Goal: Use online tool/utility: Utilize a website feature to perform a specific function

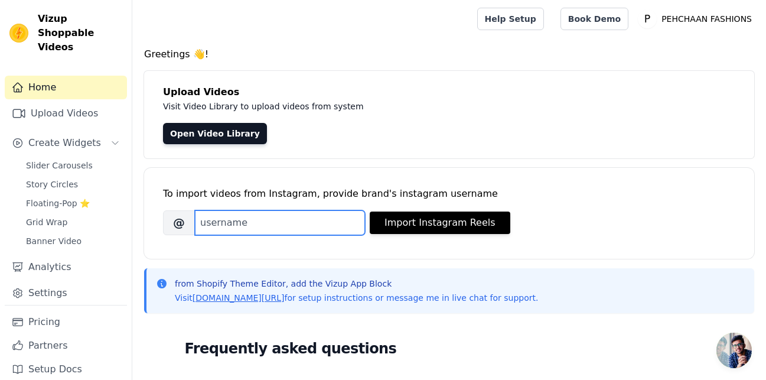
click at [213, 224] on input "Brand's Instagram Username" at bounding box center [280, 222] width 170 height 25
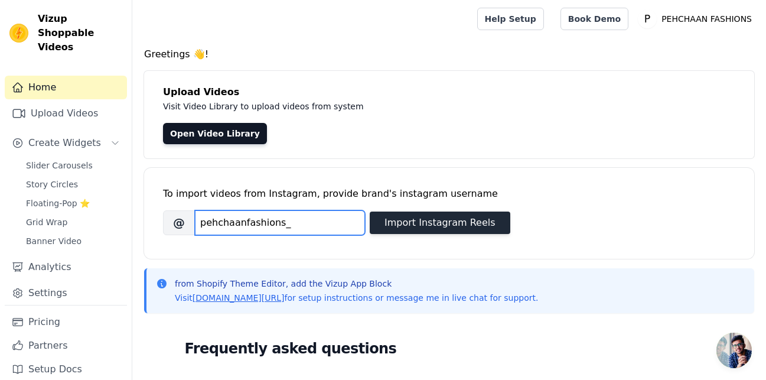
type input "pehchaanfashions_"
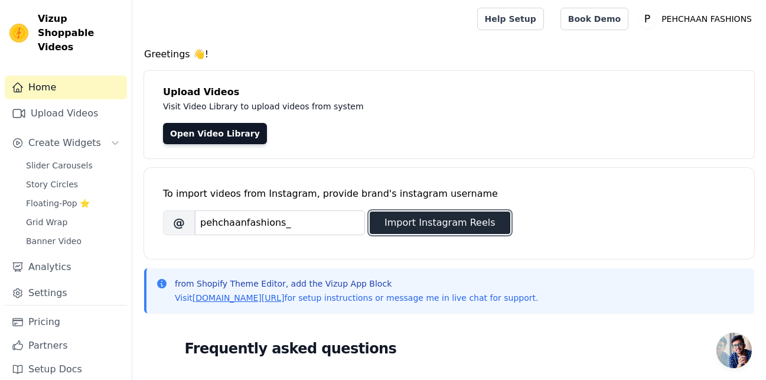
click at [420, 227] on button "Import Instagram Reels" at bounding box center [440, 222] width 141 height 22
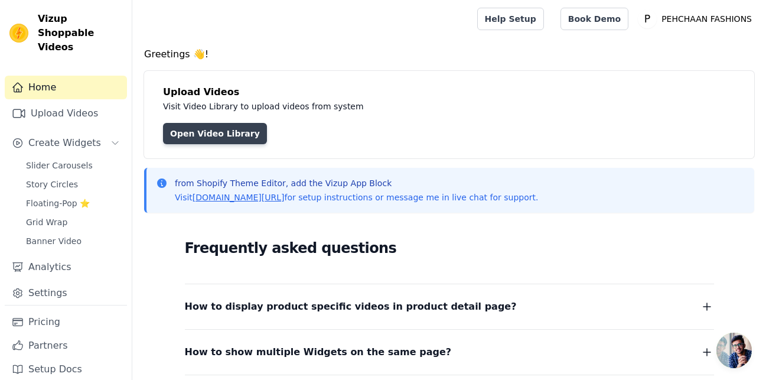
click at [204, 130] on link "Open Video Library" at bounding box center [215, 133] width 104 height 21
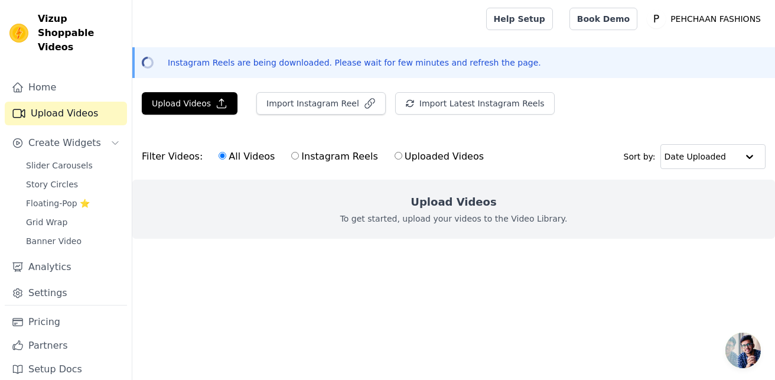
click at [291, 155] on input "Instagram Reels" at bounding box center [295, 156] width 8 height 8
radio input "true"
click at [244, 161] on label "All Videos" at bounding box center [246, 156] width 57 height 15
click at [226, 159] on input "All Videos" at bounding box center [223, 156] width 8 height 8
radio input "true"
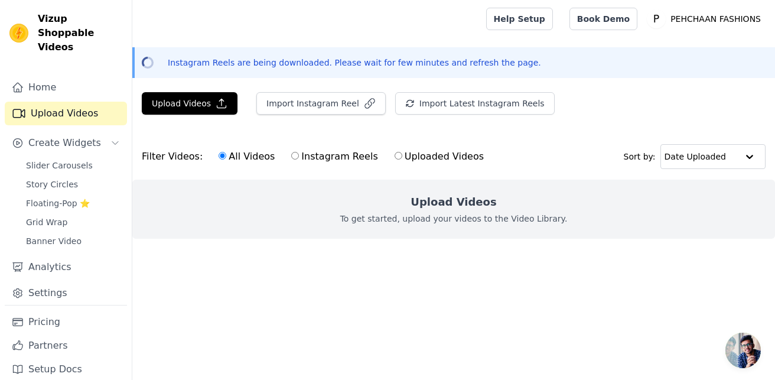
click at [320, 155] on label "Instagram Reels" at bounding box center [334, 156] width 87 height 15
click at [299, 155] on input "Instagram Reels" at bounding box center [295, 156] width 8 height 8
radio input "true"
click at [240, 159] on label "All Videos" at bounding box center [246, 156] width 57 height 15
click at [226, 159] on input "All Videos" at bounding box center [223, 156] width 8 height 8
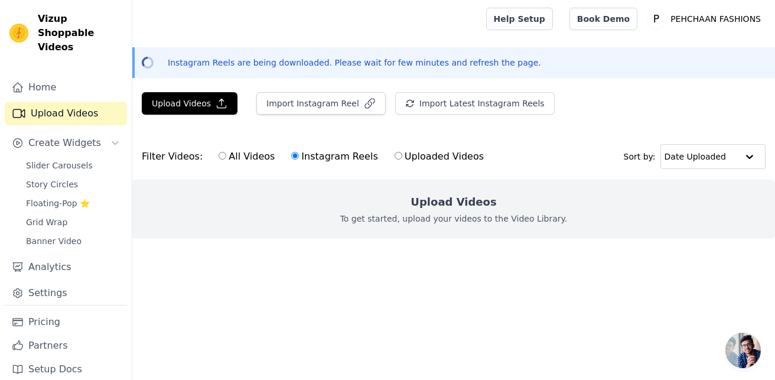
radio input "true"
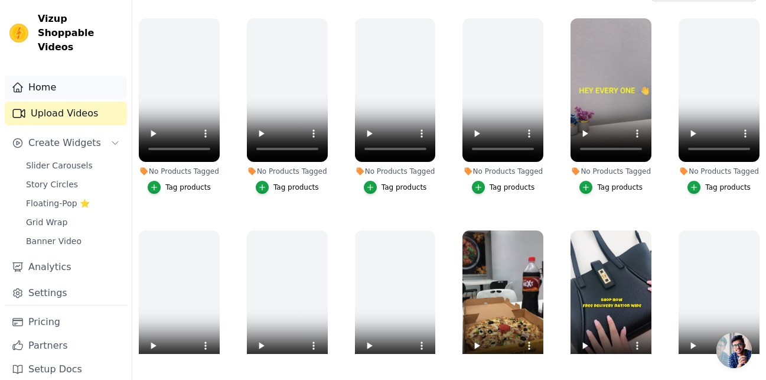
click at [49, 76] on link "Home" at bounding box center [66, 88] width 122 height 24
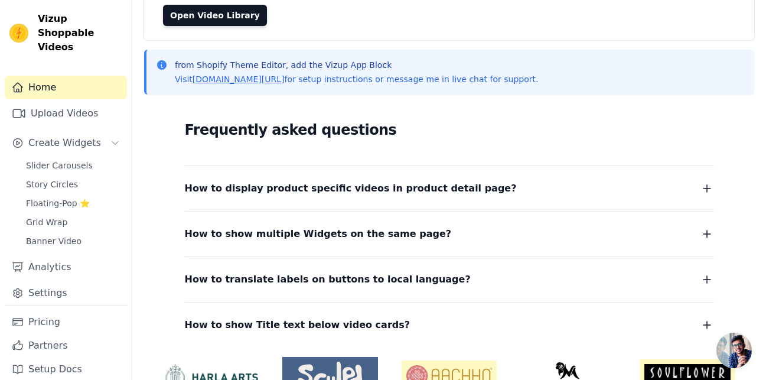
click at [701, 184] on icon "button" at bounding box center [707, 188] width 14 height 14
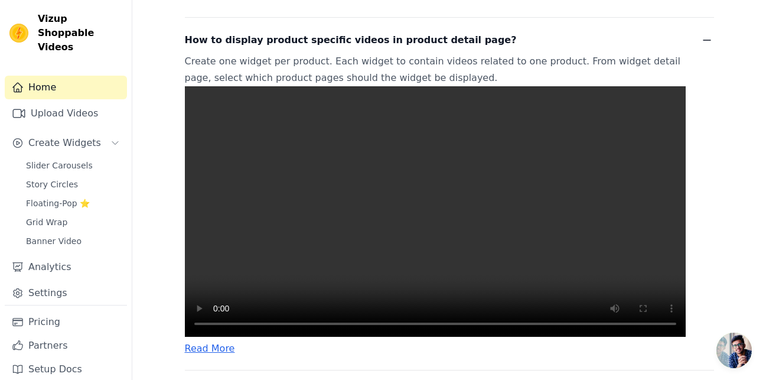
scroll to position [295, 0]
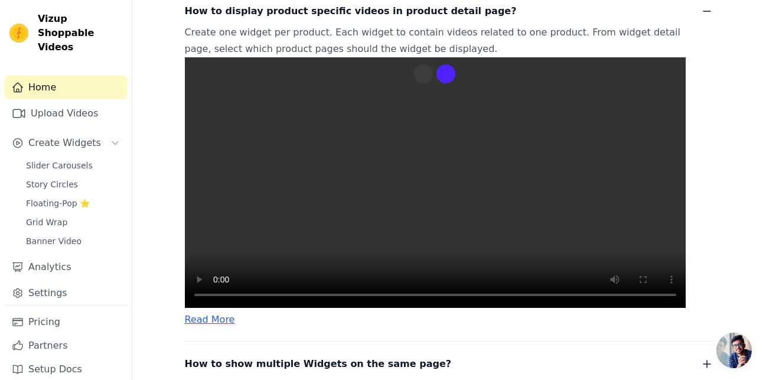
click at [288, 269] on video at bounding box center [435, 182] width 501 height 250
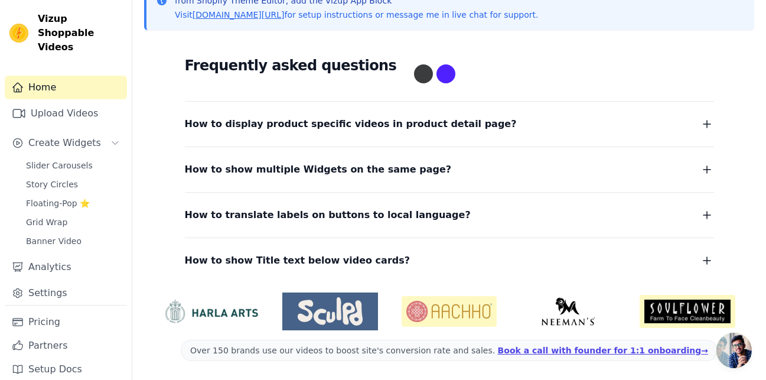
scroll to position [182, 0]
click at [50, 159] on span "Slider Carousels" at bounding box center [59, 165] width 67 height 12
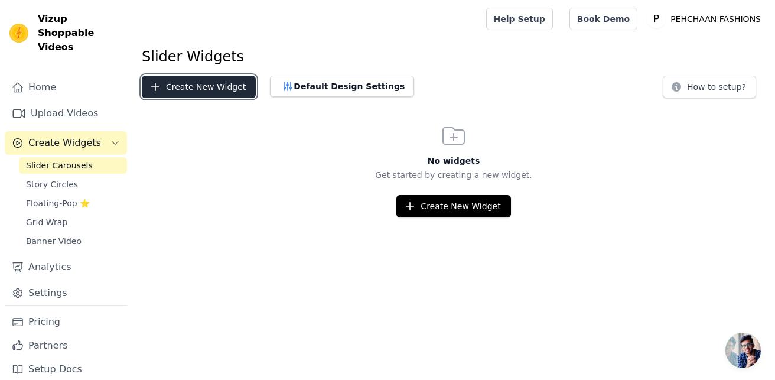
click at [190, 86] on button "Create New Widget" at bounding box center [199, 87] width 114 height 22
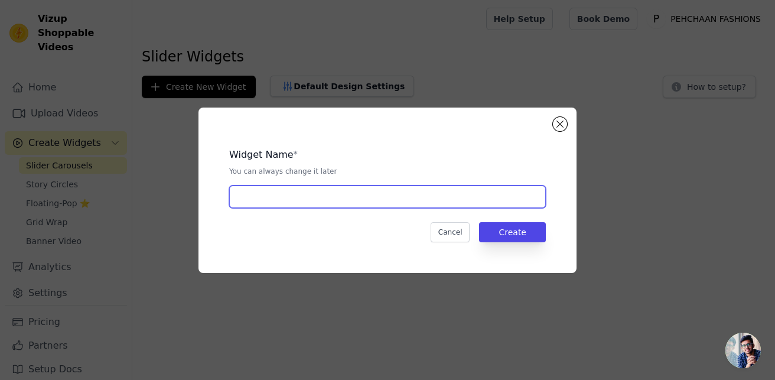
click at [256, 198] on input "text" at bounding box center [387, 196] width 317 height 22
type input "slider"
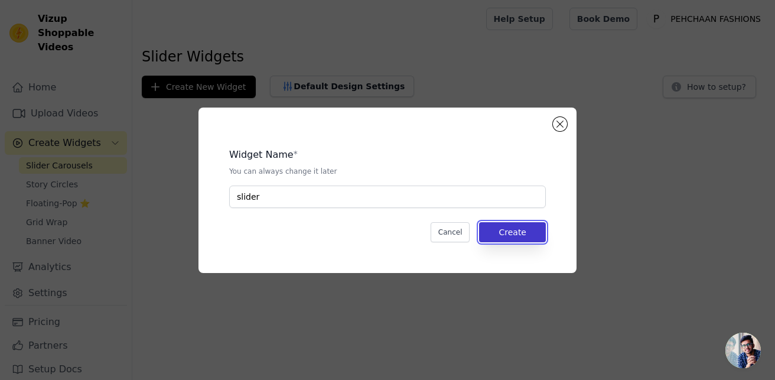
click at [524, 237] on button "Create" at bounding box center [512, 232] width 67 height 20
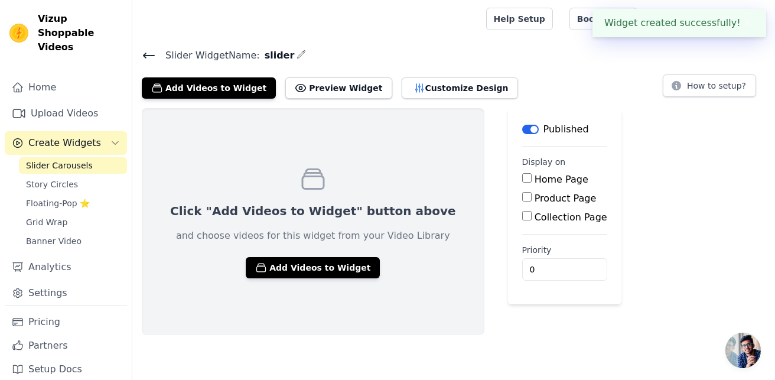
click at [534, 200] on label "Product Page" at bounding box center [565, 198] width 62 height 11
click at [522, 200] on input "Product Page" at bounding box center [526, 196] width 9 height 9
checkbox input "true"
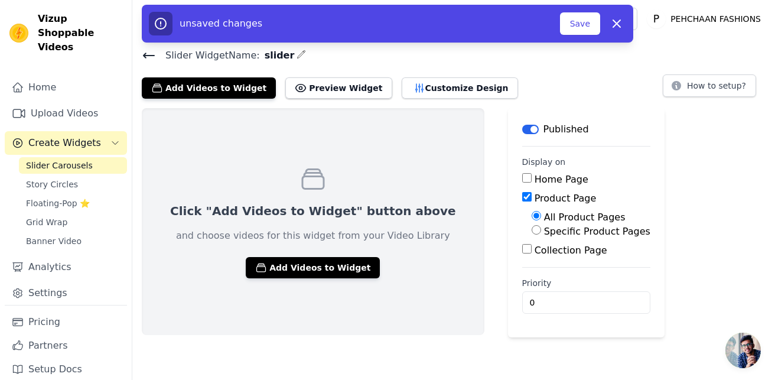
click at [544, 232] on label "Specific Product Pages" at bounding box center [597, 231] width 106 height 11
click at [532, 232] on input "Specific Product Pages" at bounding box center [536, 229] width 9 height 9
radio input "true"
click at [544, 215] on label "All Product Pages" at bounding box center [585, 216] width 82 height 11
click at [532, 215] on input "All Product Pages" at bounding box center [536, 215] width 9 height 9
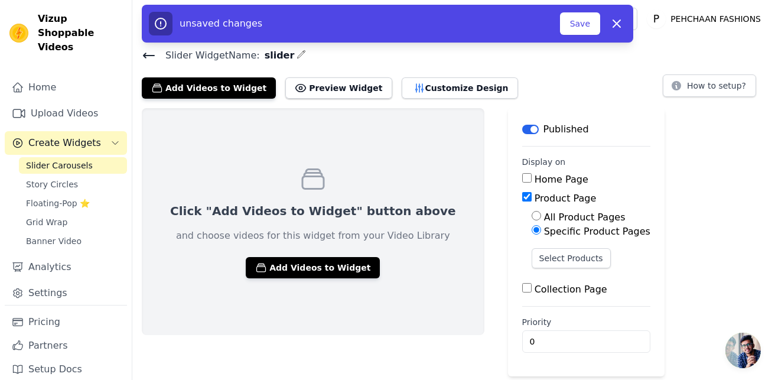
radio input "true"
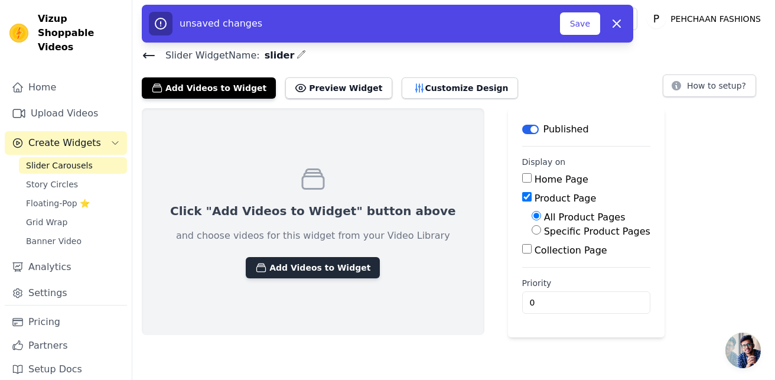
click at [306, 261] on button "Add Videos to Widget" at bounding box center [313, 267] width 134 height 21
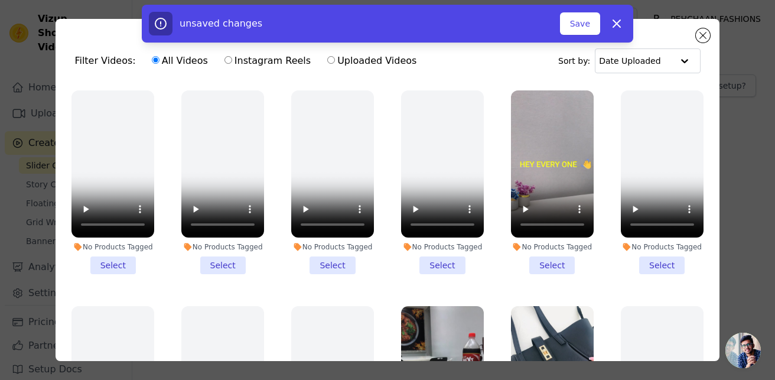
click at [709, 34] on div "unsaved changes Save Dismiss" at bounding box center [387, 24] width 775 height 38
click at [704, 37] on div "unsaved changes Save Dismiss" at bounding box center [387, 24] width 775 height 38
click at [755, 188] on div "Filter Videos: All Videos Instagram Reels Uploaded Videos Sort by: Date Uploade…" at bounding box center [387, 190] width 737 height 380
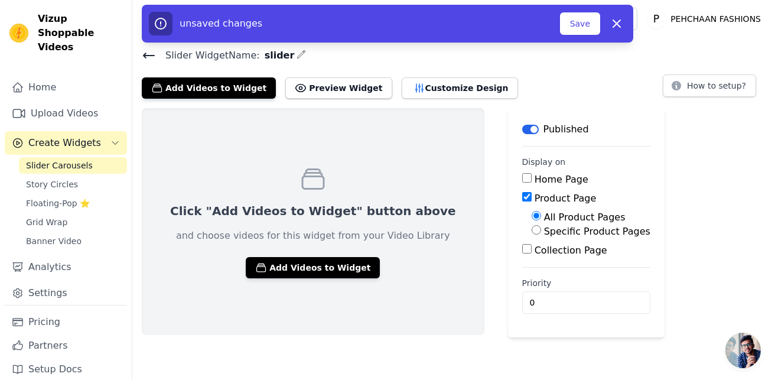
click at [532, 228] on input "Specific Product Pages" at bounding box center [536, 229] width 9 height 9
radio input "true"
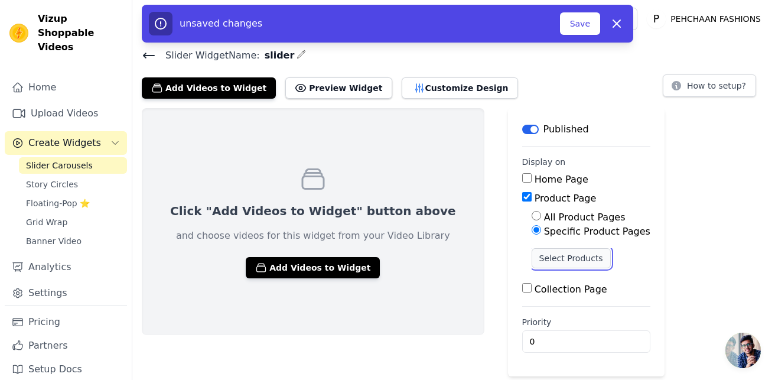
click at [532, 256] on button "Select Products" at bounding box center [571, 258] width 79 height 20
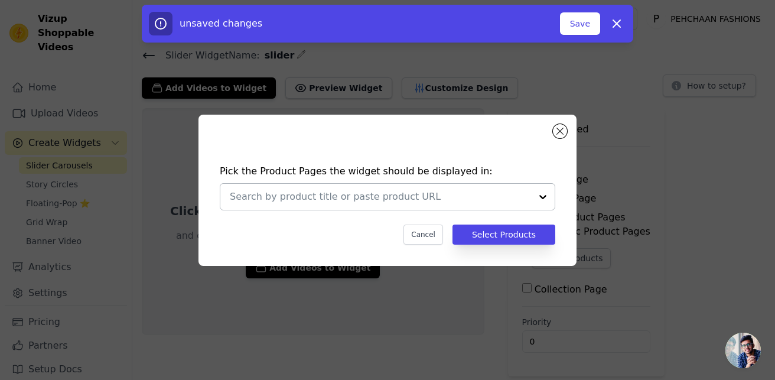
click at [541, 197] on div at bounding box center [543, 197] width 24 height 26
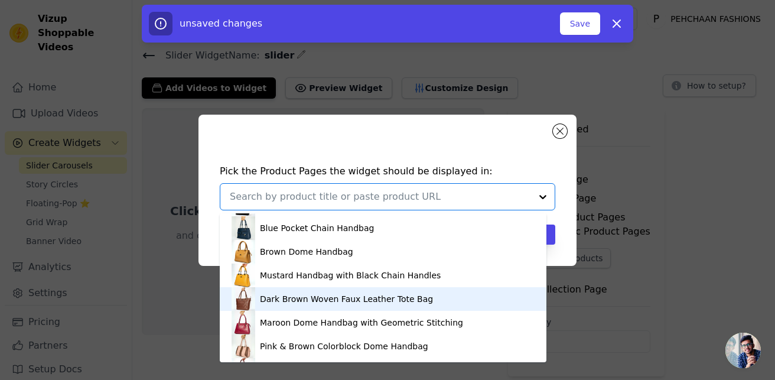
scroll to position [945, 0]
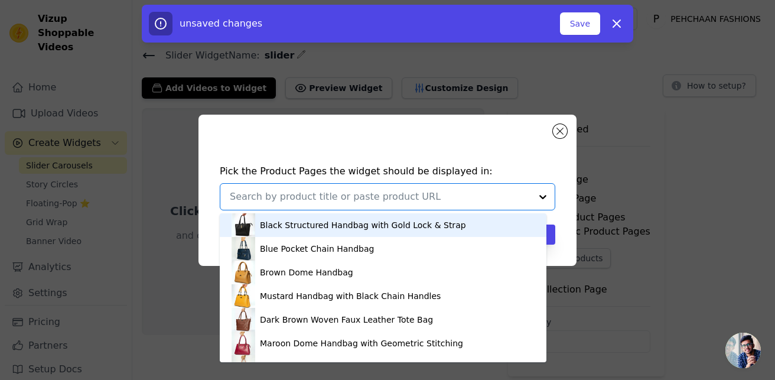
click at [355, 220] on div "Black Structured Handbag with Gold Lock & Strap" at bounding box center [363, 225] width 206 height 12
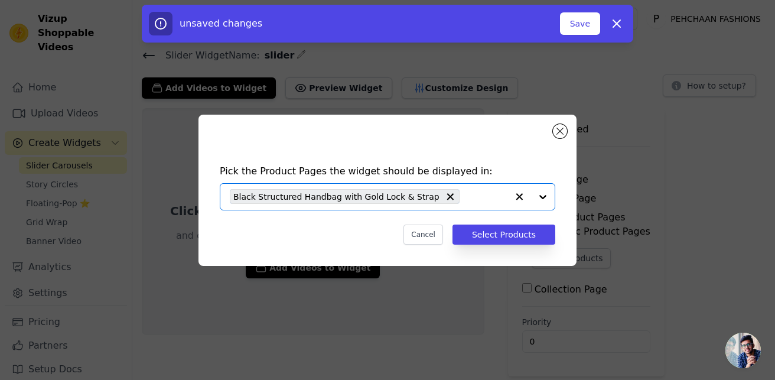
click at [485, 202] on input "text" at bounding box center [486, 197] width 42 height 14
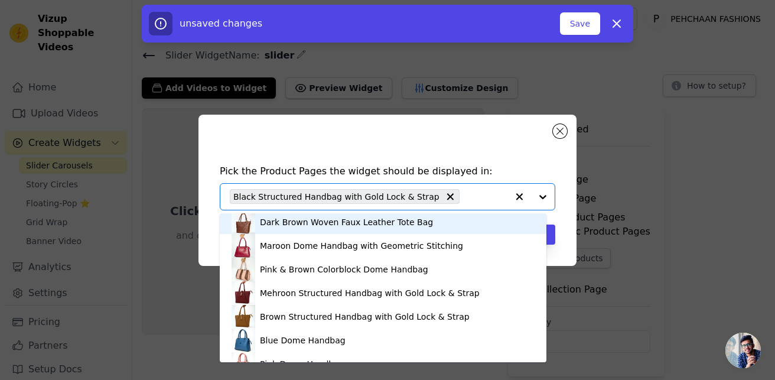
scroll to position [1063, 0]
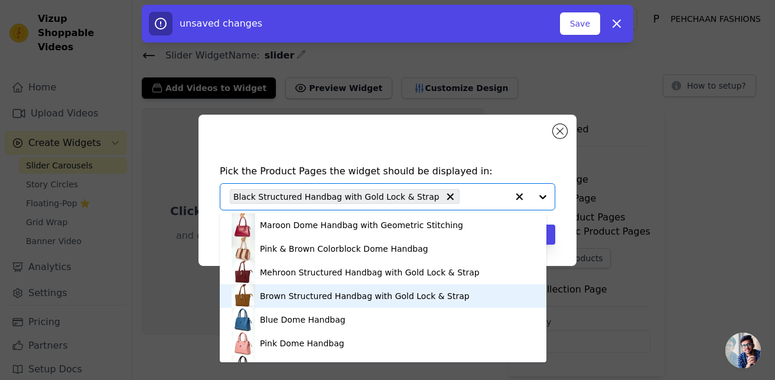
click at [284, 295] on div "Brown Structured Handbag with Gold Lock & Strap" at bounding box center [365, 296] width 210 height 12
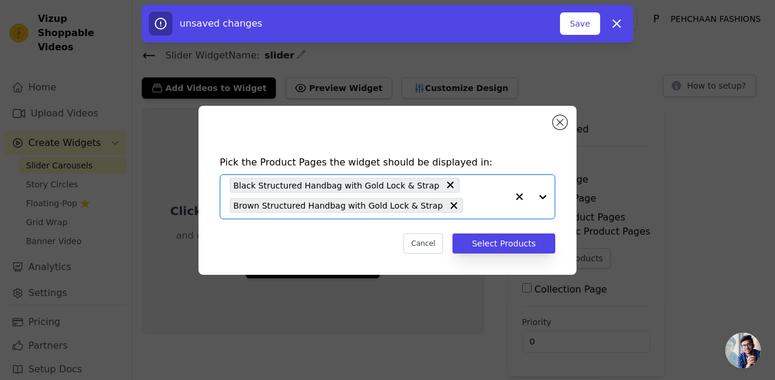
click at [467, 213] on div "Black Structured Handbag with Gold Lock & Strap Brown Structured Handbag with G…" at bounding box center [369, 197] width 278 height 44
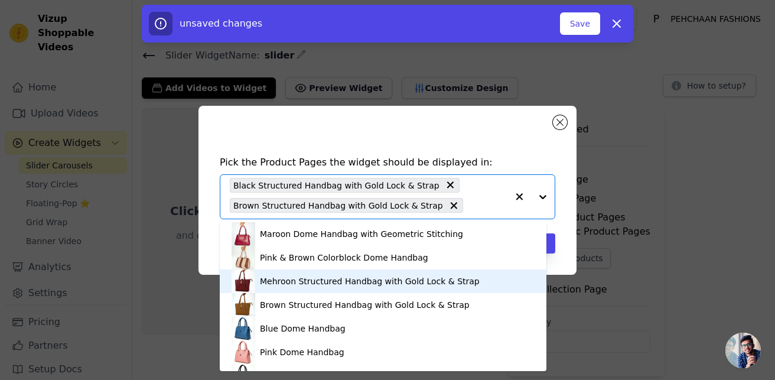
click at [343, 289] on div "Mehroon Structured Handbag with Gold Lock & Strap" at bounding box center [383, 281] width 303 height 24
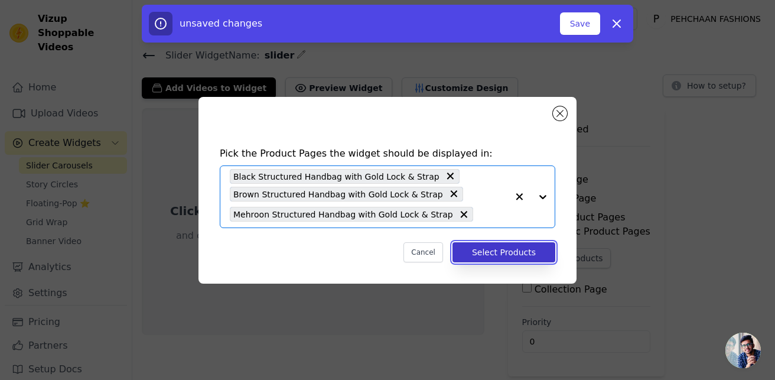
click at [506, 252] on button "Select Products" at bounding box center [503, 252] width 103 height 20
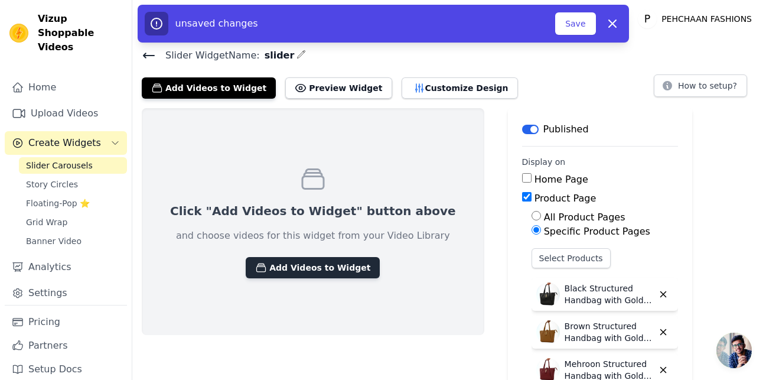
click at [288, 273] on button "Add Videos to Widget" at bounding box center [313, 267] width 134 height 21
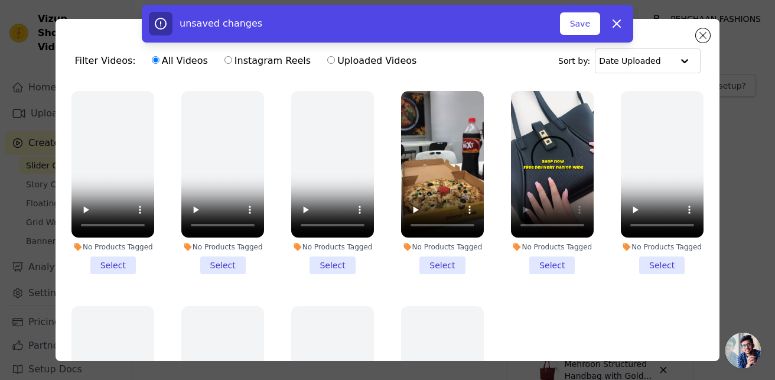
scroll to position [179, 0]
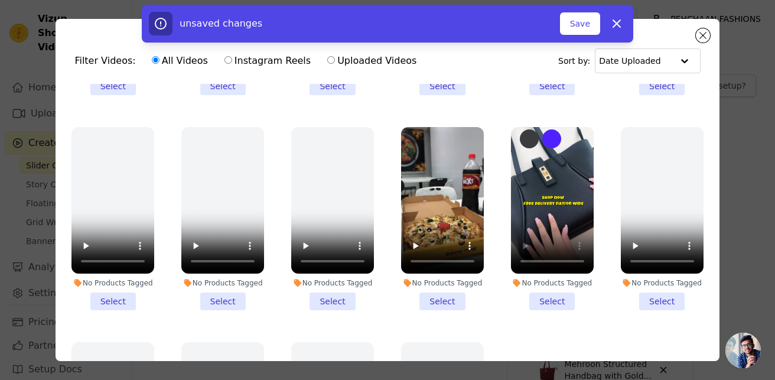
click at [532, 294] on li "No Products Tagged Select" at bounding box center [552, 219] width 83 height 184
click at [0, 0] on input "No Products Tagged Select" at bounding box center [0, 0] width 0 height 0
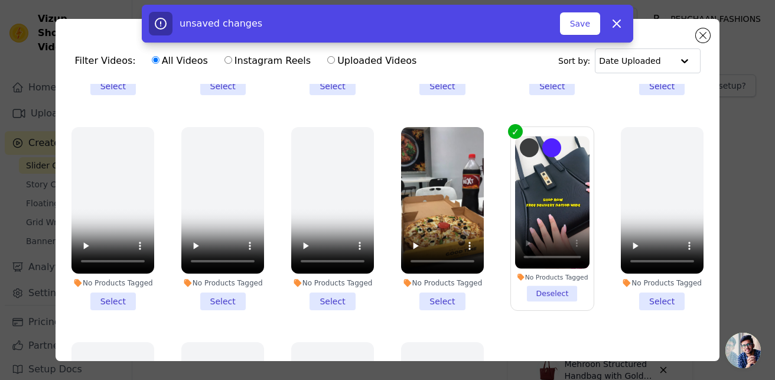
click at [437, 289] on li "No Products Tagged Select" at bounding box center [442, 219] width 83 height 184
click at [0, 0] on input "No Products Tagged Select" at bounding box center [0, 0] width 0 height 0
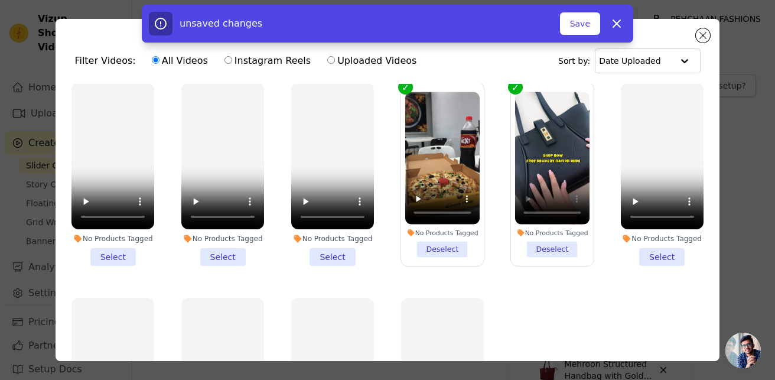
scroll to position [61, 0]
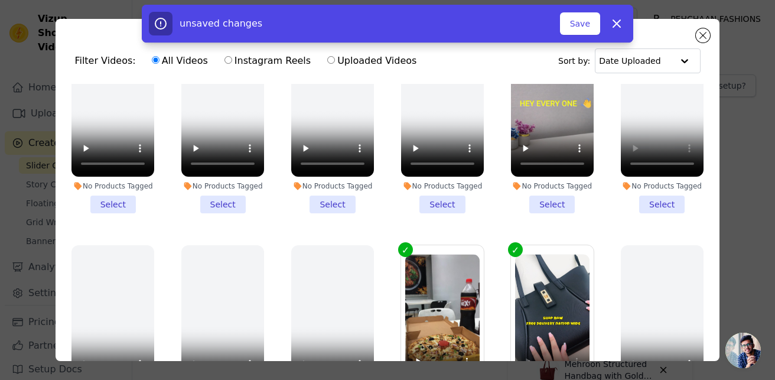
click at [534, 195] on li "No Products Tagged Select" at bounding box center [552, 122] width 83 height 184
click at [0, 0] on input "No Products Tagged Select" at bounding box center [0, 0] width 0 height 0
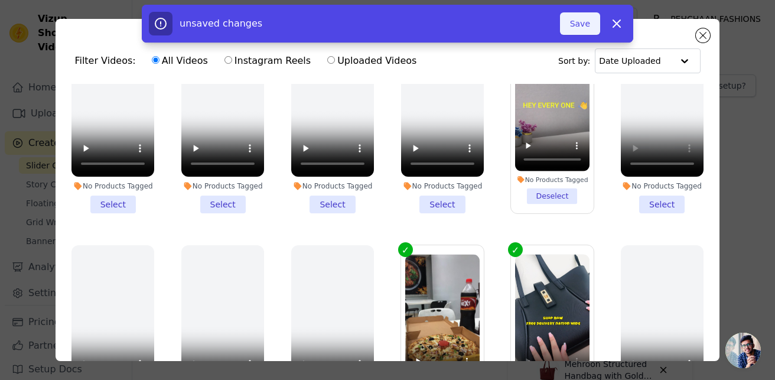
click at [582, 24] on button "Save" at bounding box center [580, 23] width 40 height 22
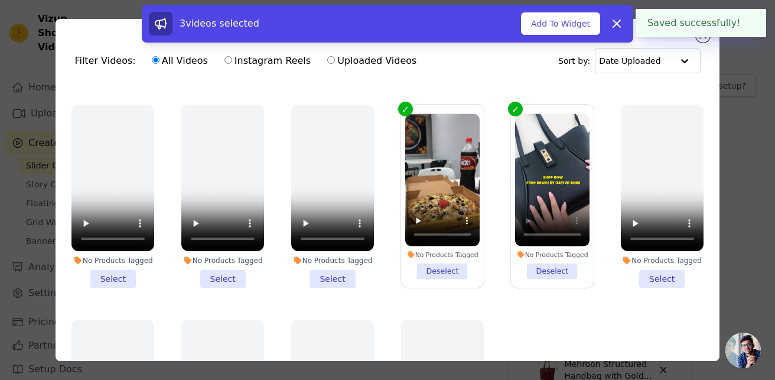
scroll to position [0, 0]
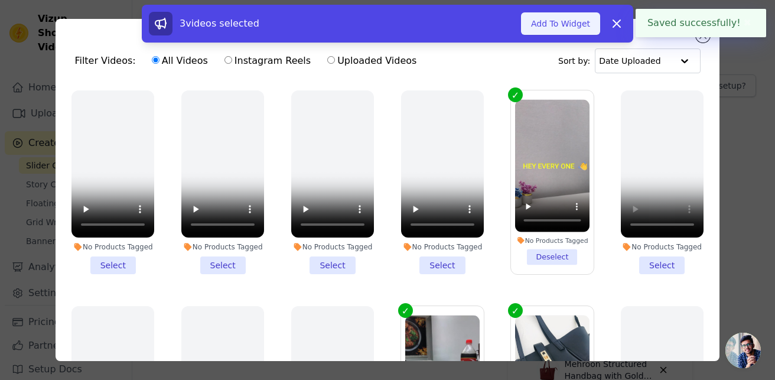
click at [539, 24] on button "Add To Widget" at bounding box center [560, 23] width 79 height 22
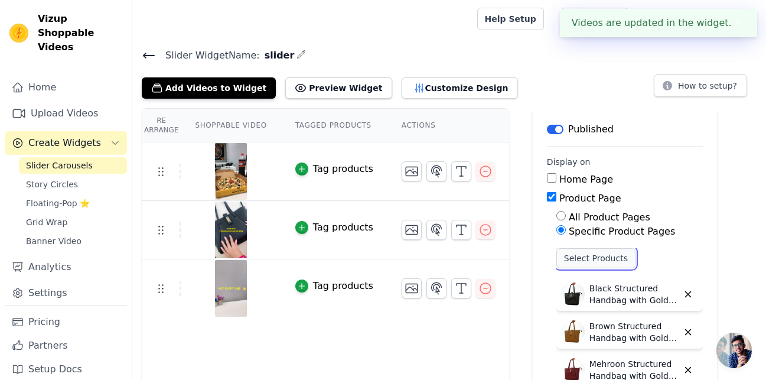
click at [570, 257] on button "Select Products" at bounding box center [595, 258] width 79 height 20
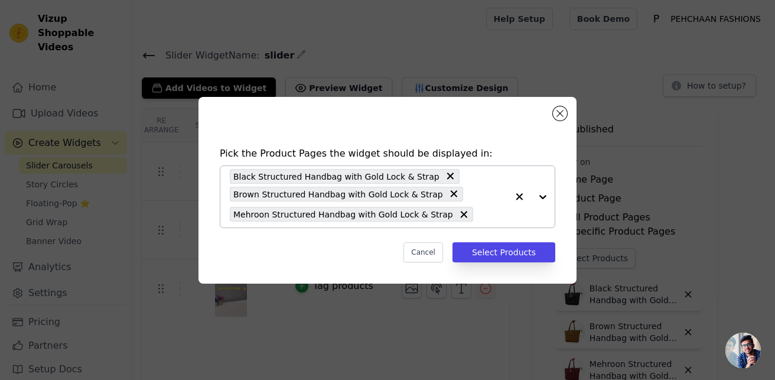
click at [479, 212] on input "text" at bounding box center [493, 214] width 28 height 14
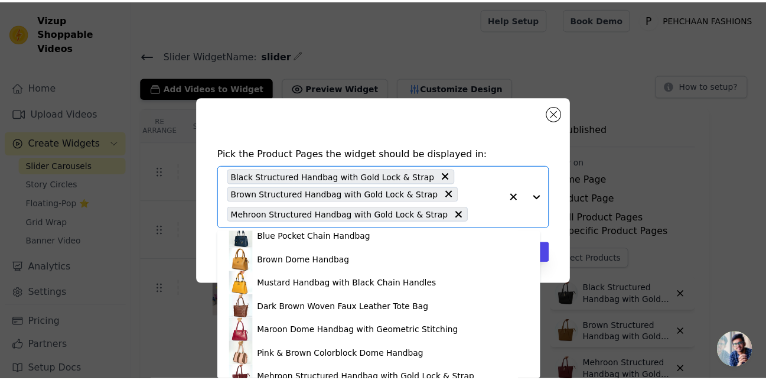
scroll to position [1004, 0]
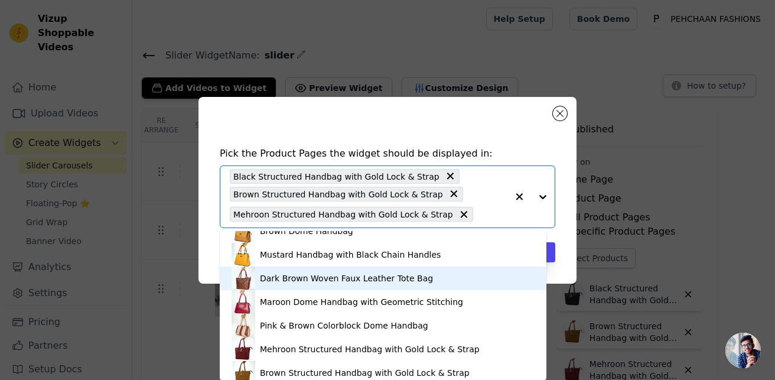
click at [393, 270] on div "Dark Brown Woven Faux Leather Tote Bag" at bounding box center [383, 278] width 303 height 24
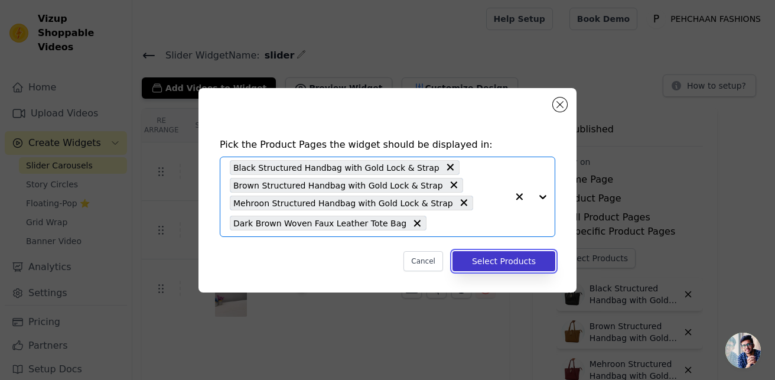
click at [497, 260] on button "Select Products" at bounding box center [503, 261] width 103 height 20
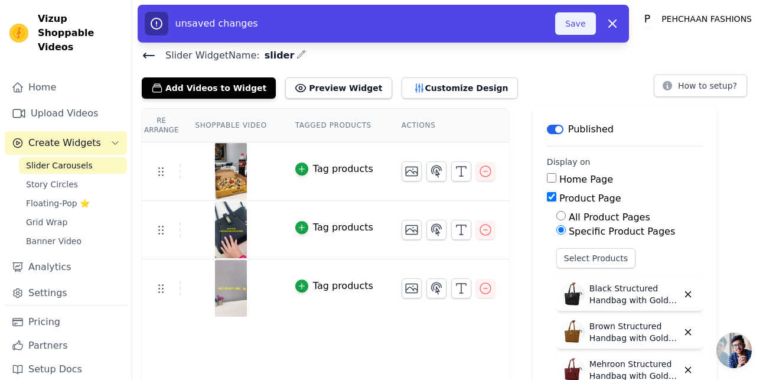
click at [575, 19] on button "Save" at bounding box center [575, 23] width 40 height 22
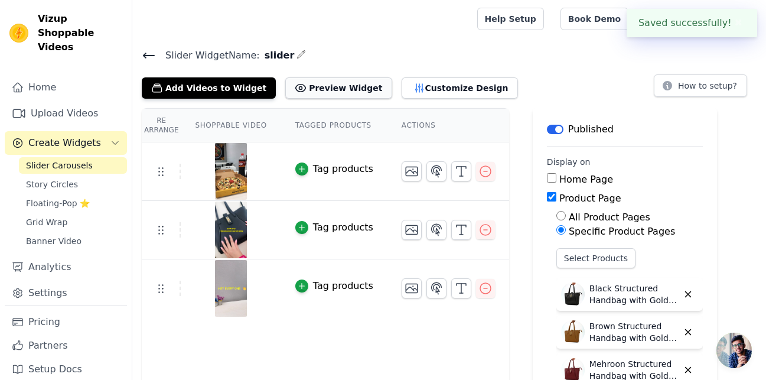
click at [323, 89] on button "Preview Widget" at bounding box center [338, 87] width 106 height 21
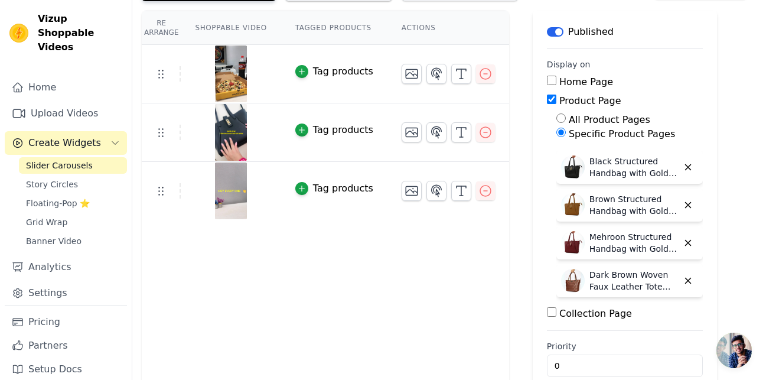
scroll to position [118, 0]
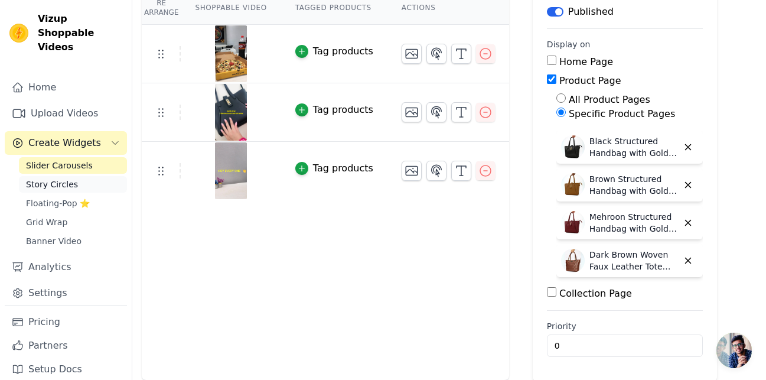
click at [53, 178] on span "Story Circles" at bounding box center [52, 184] width 52 height 12
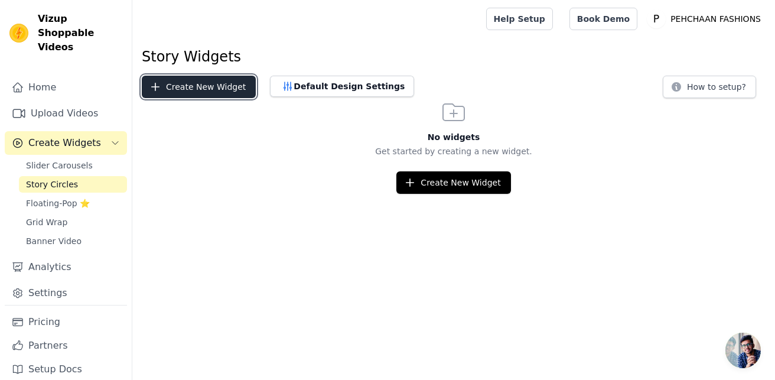
click at [200, 84] on button "Create New Widget" at bounding box center [199, 87] width 114 height 22
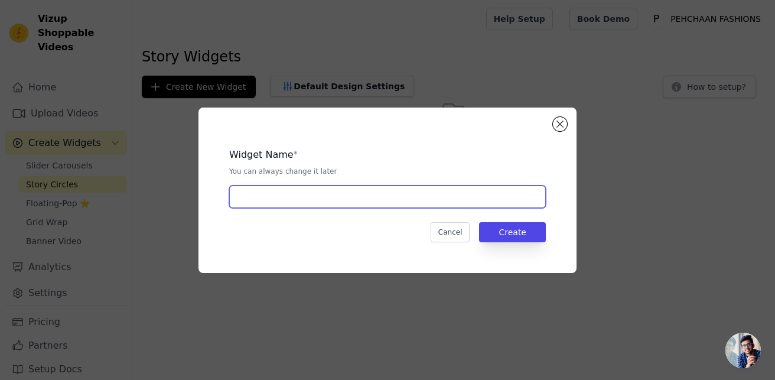
click at [307, 194] on input "text" at bounding box center [387, 196] width 317 height 22
type input "story"
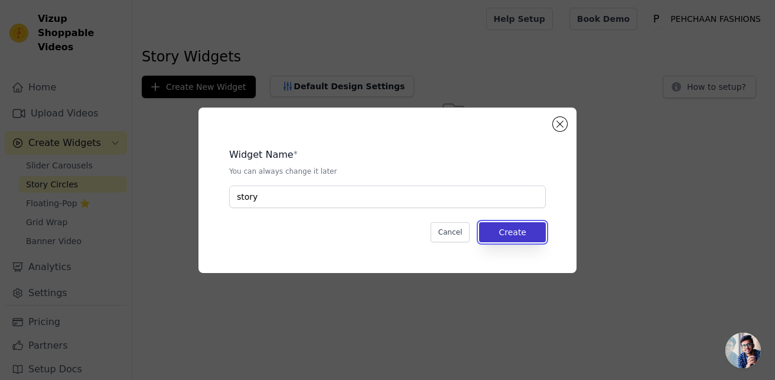
click at [506, 241] on button "Create" at bounding box center [512, 232] width 67 height 20
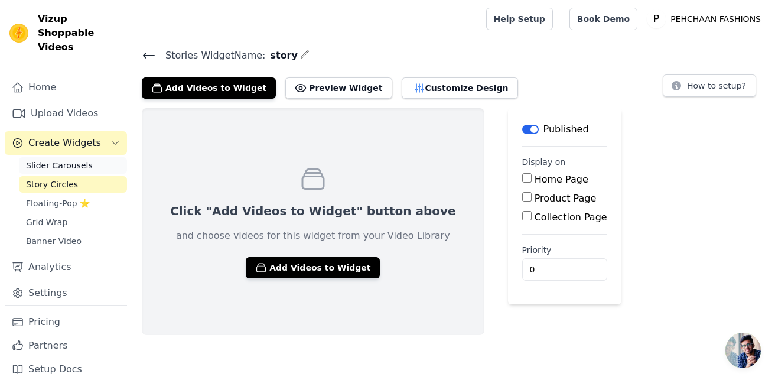
click at [70, 159] on span "Slider Carousels" at bounding box center [59, 165] width 67 height 12
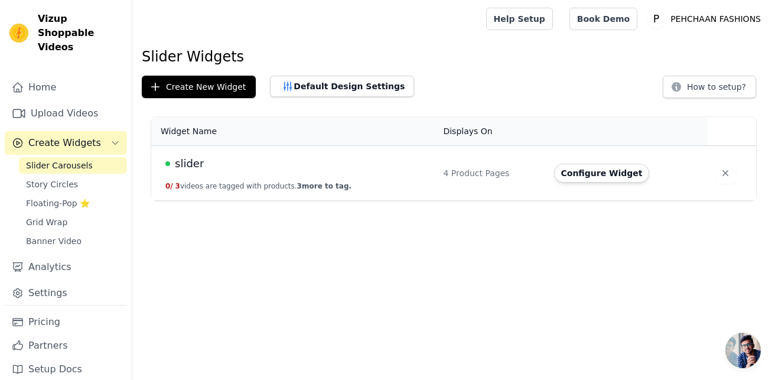
click at [203, 165] on div "slider" at bounding box center [296, 163] width 263 height 17
click at [190, 161] on span "slider" at bounding box center [189, 163] width 29 height 17
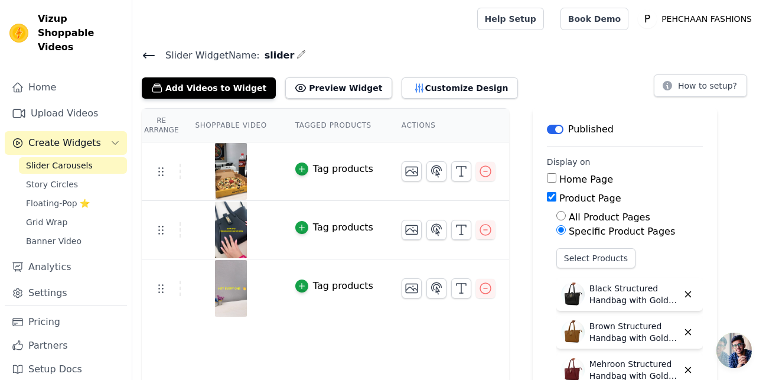
click at [144, 55] on icon at bounding box center [149, 55] width 11 height 5
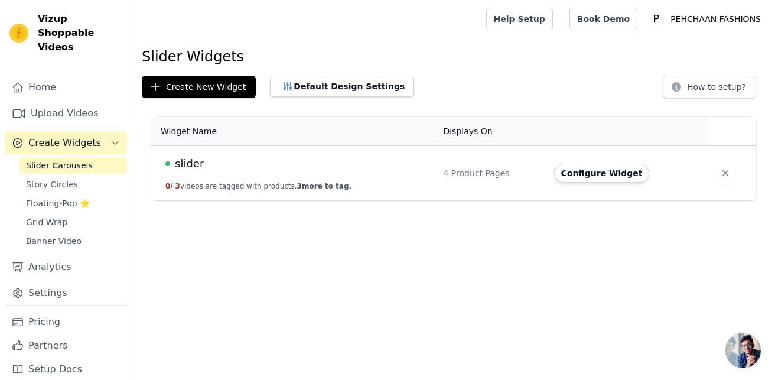
click at [180, 161] on span "slider" at bounding box center [189, 163] width 29 height 17
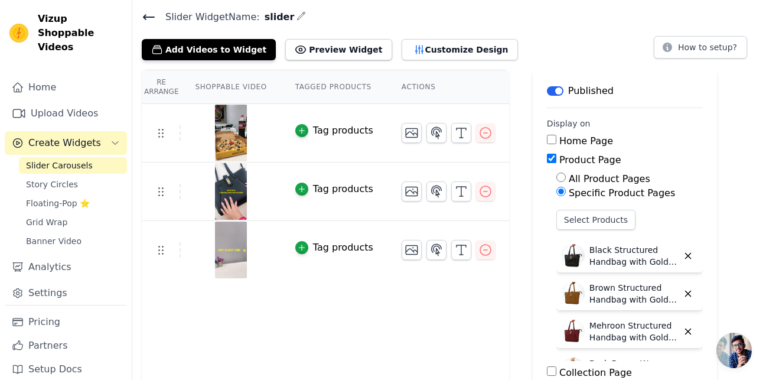
scroll to position [59, 0]
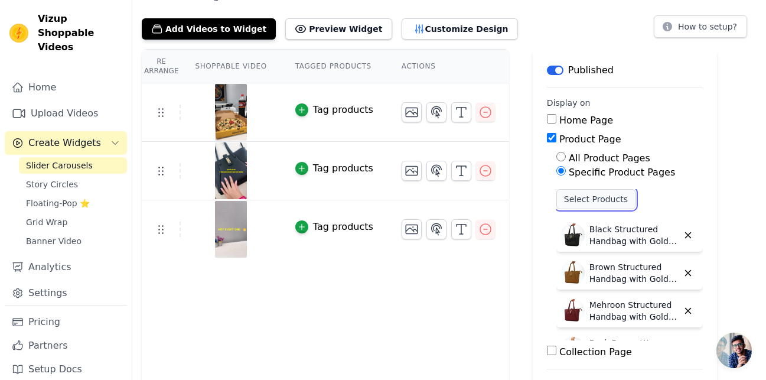
click at [563, 195] on button "Select Products" at bounding box center [595, 199] width 79 height 20
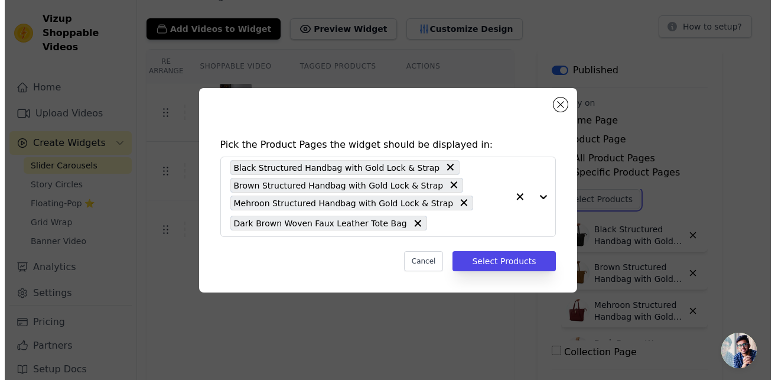
scroll to position [0, 0]
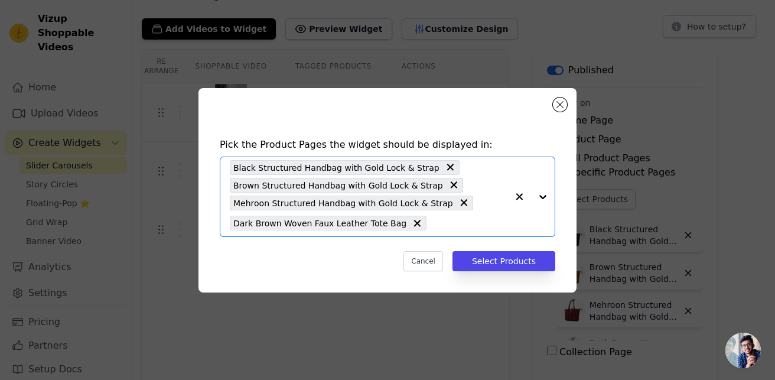
click at [459, 227] on input "text" at bounding box center [469, 223] width 75 height 14
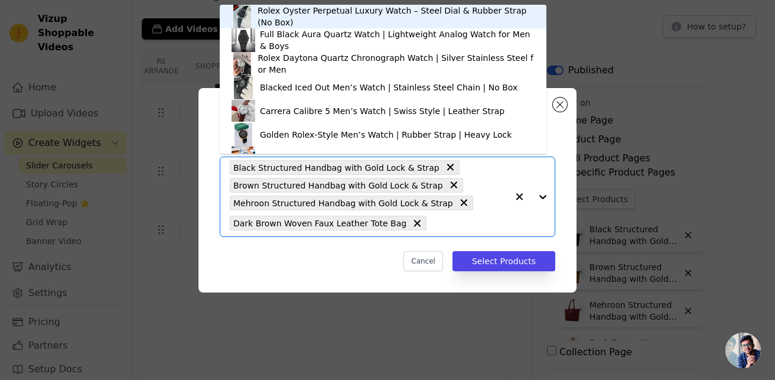
scroll to position [17, 0]
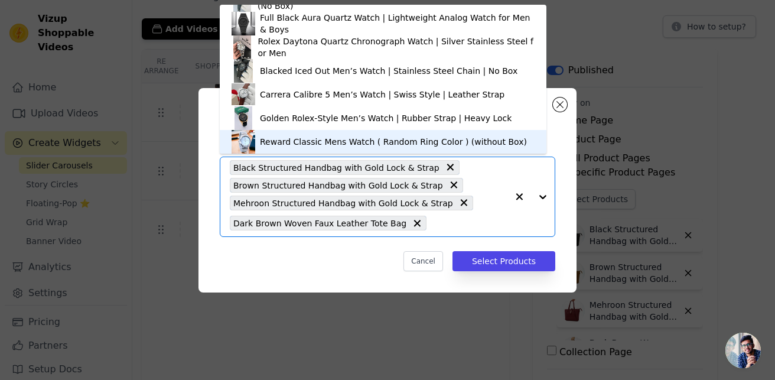
click at [341, 266] on div "Cancel Select Products" at bounding box center [387, 261] width 335 height 20
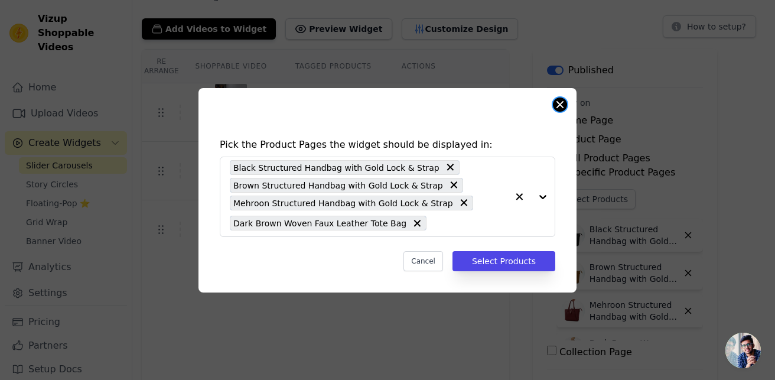
click at [561, 101] on button "Close modal" at bounding box center [560, 104] width 14 height 14
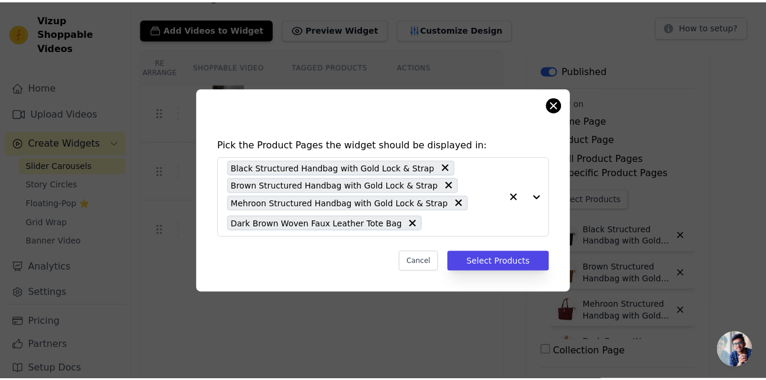
scroll to position [59, 0]
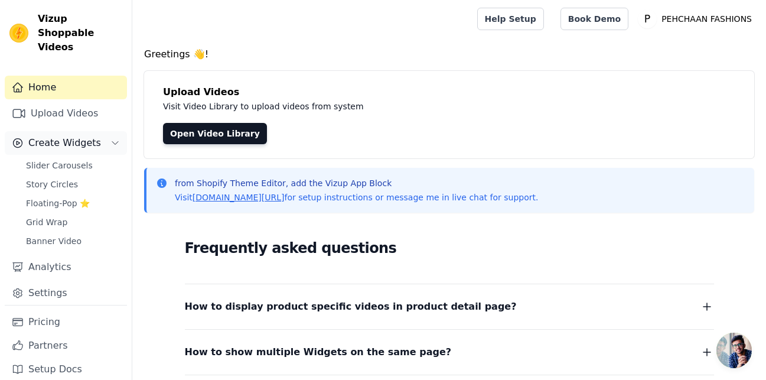
click at [57, 136] on span "Create Widgets" at bounding box center [64, 143] width 73 height 14
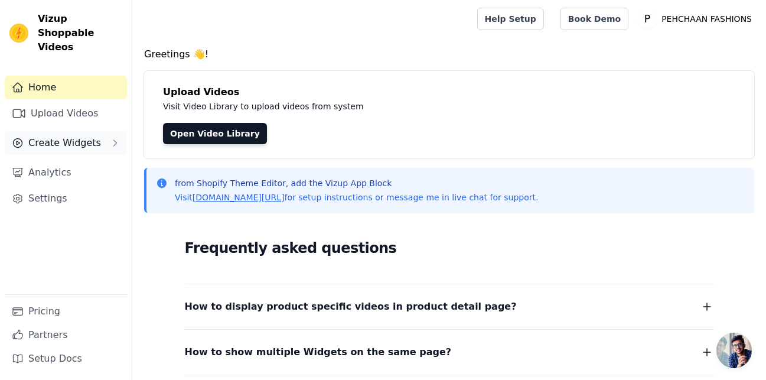
click at [56, 136] on span "Create Widgets" at bounding box center [64, 143] width 73 height 14
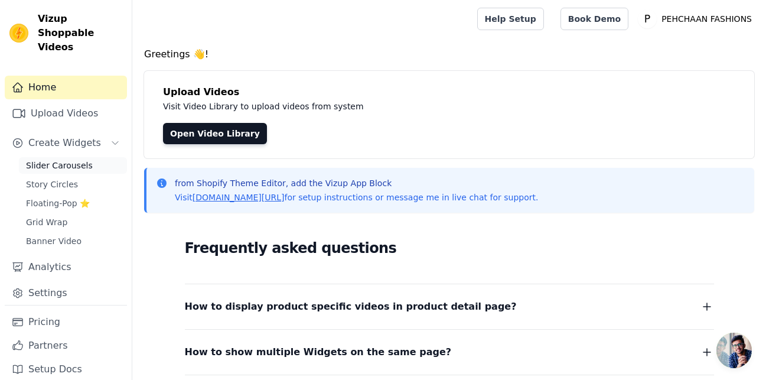
click at [53, 159] on span "Slider Carousels" at bounding box center [59, 165] width 67 height 12
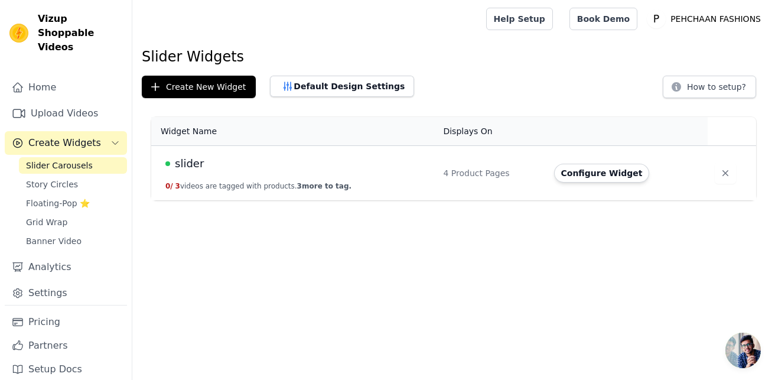
click at [174, 162] on div "slider" at bounding box center [296, 163] width 263 height 17
click at [200, 169] on span "slider" at bounding box center [189, 163] width 29 height 17
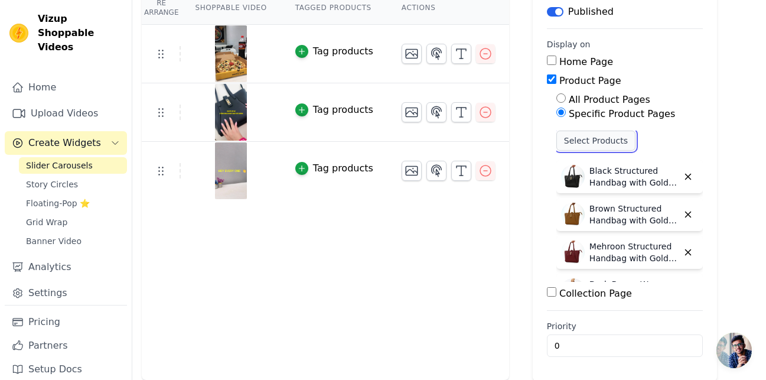
click at [589, 136] on button "Select Products" at bounding box center [595, 141] width 79 height 20
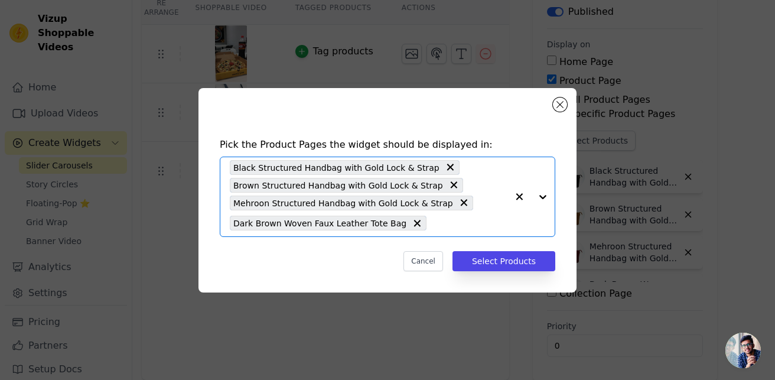
click at [446, 225] on input "text" at bounding box center [469, 223] width 75 height 14
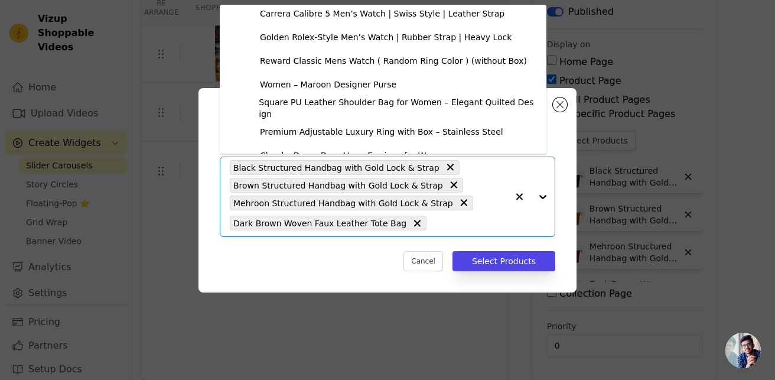
scroll to position [118, 0]
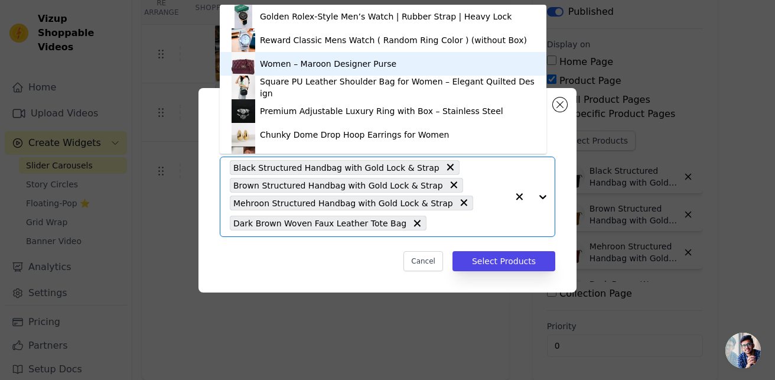
click at [365, 69] on div "Women – Maroon Designer Purse" at bounding box center [328, 64] width 136 height 12
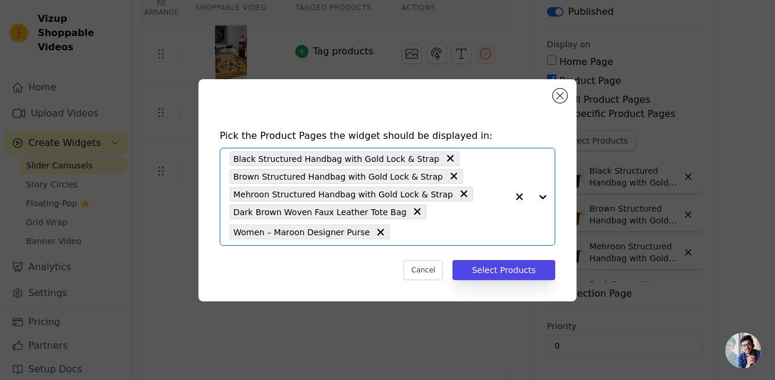
click at [412, 234] on input "text" at bounding box center [452, 232] width 112 height 14
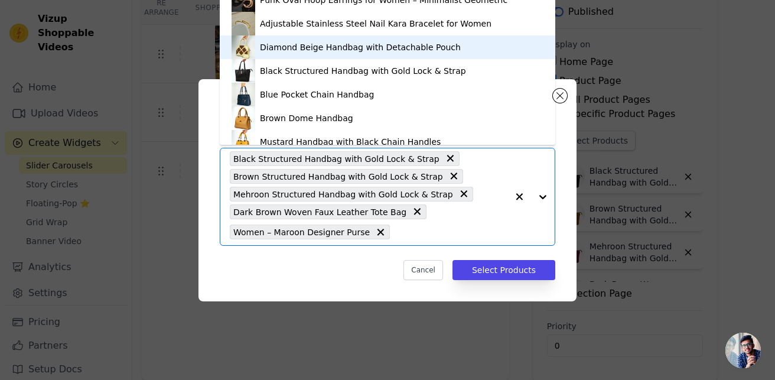
scroll to position [902, 0]
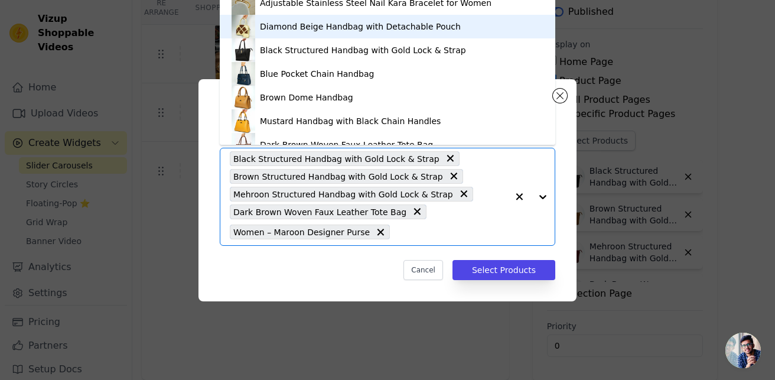
click at [311, 32] on div "Diamond Beige Handbag with Detachable Pouch" at bounding box center [388, 27] width 312 height 24
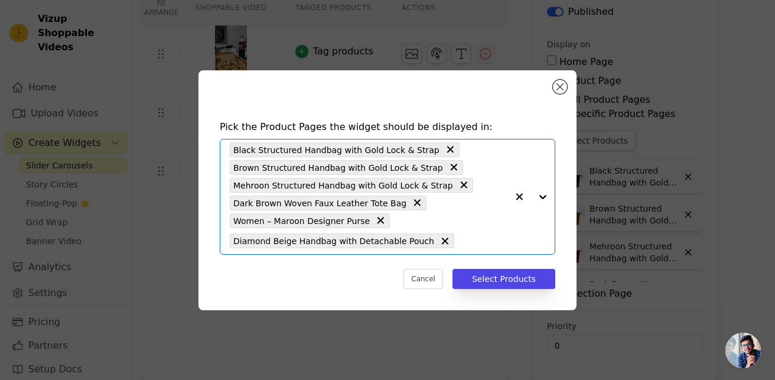
click at [460, 245] on input "text" at bounding box center [483, 241] width 47 height 14
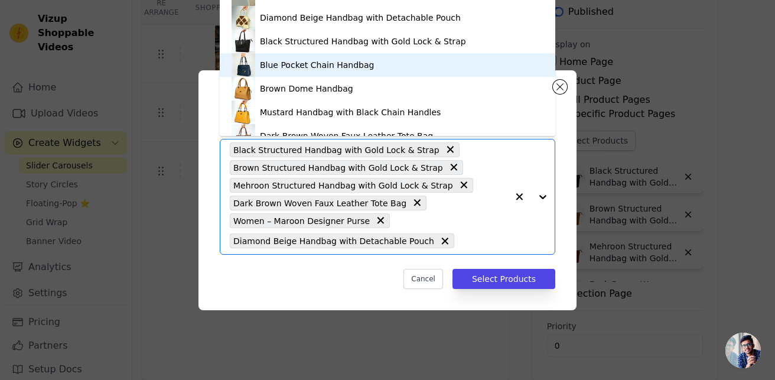
click at [316, 75] on div "Blue Pocket Chain Handbag" at bounding box center [388, 65] width 312 height 24
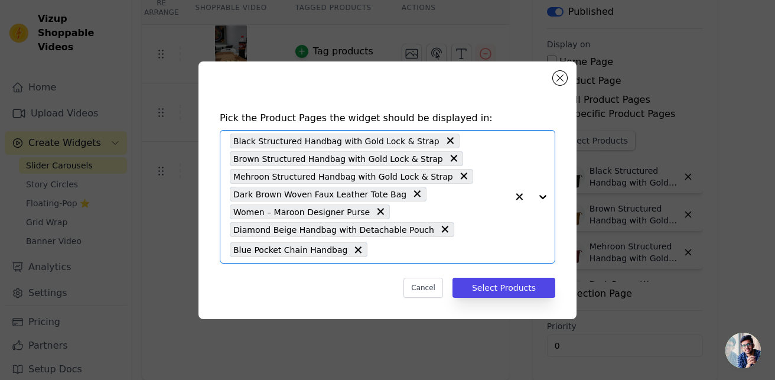
click at [440, 257] on div "Black Structured Handbag with Gold Lock & Strap Brown Structured Handbag with G…" at bounding box center [369, 197] width 278 height 132
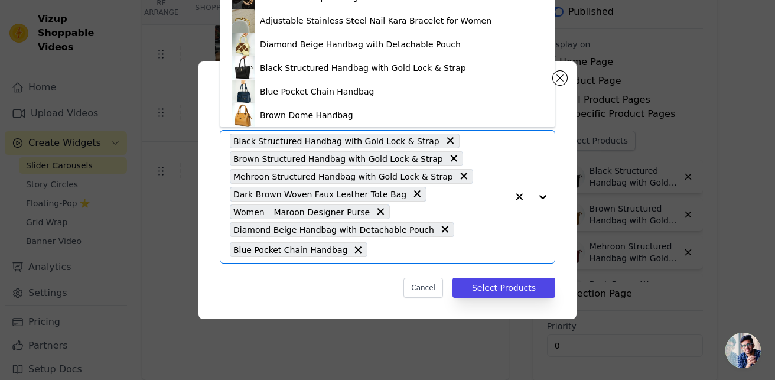
scroll to position [926, 0]
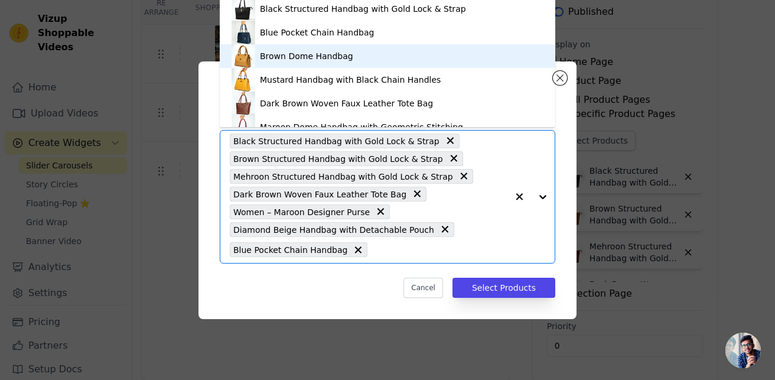
click at [331, 56] on div "Brown Dome Handbag" at bounding box center [306, 56] width 93 height 12
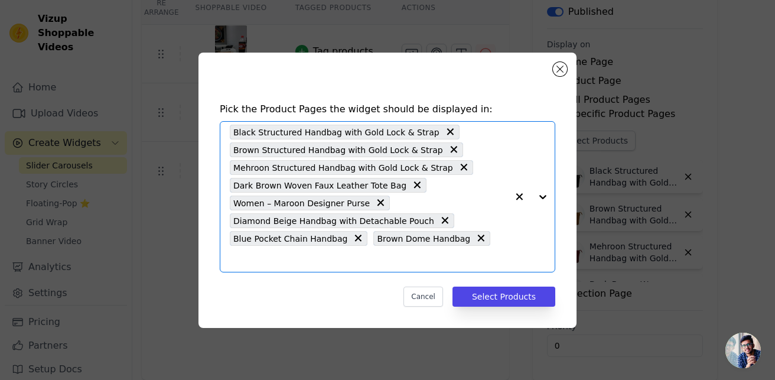
click at [496, 259] on div "Black Structured Handbag with Gold Lock & Strap Brown Structured Handbag with G…" at bounding box center [369, 197] width 278 height 150
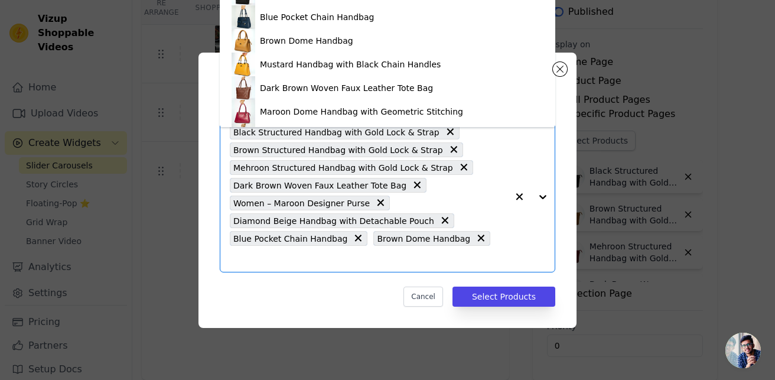
scroll to position [945, 0]
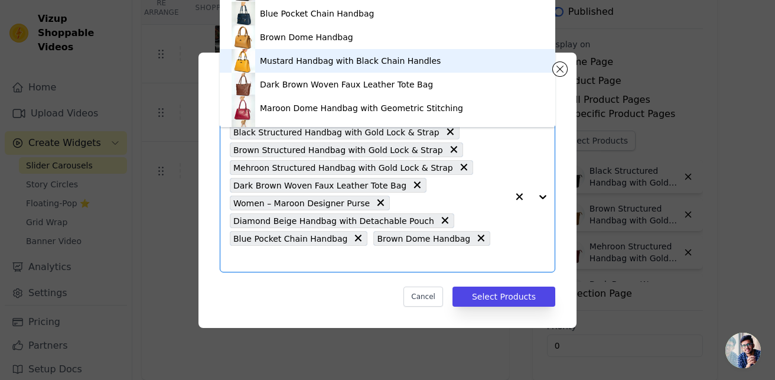
click at [374, 65] on div "Mustard Handbag with Black Chain Handles" at bounding box center [350, 61] width 181 height 12
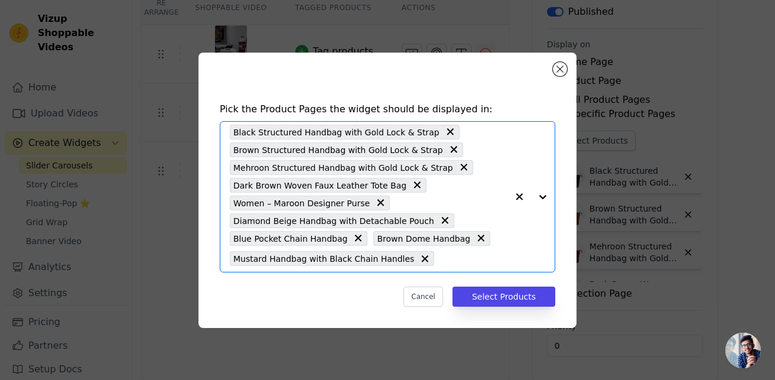
click at [500, 261] on input "text" at bounding box center [473, 259] width 67 height 14
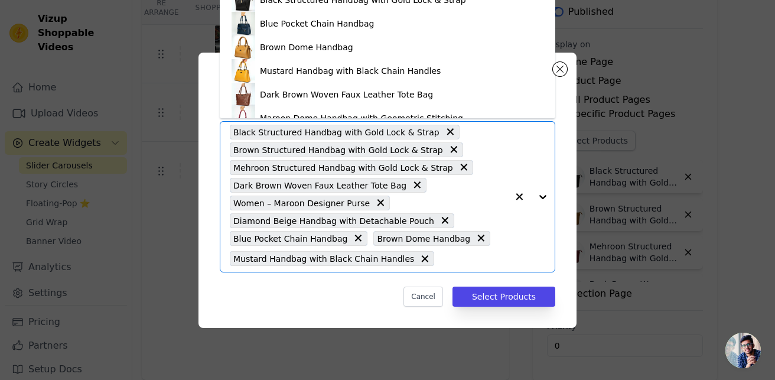
scroll to position [985, 0]
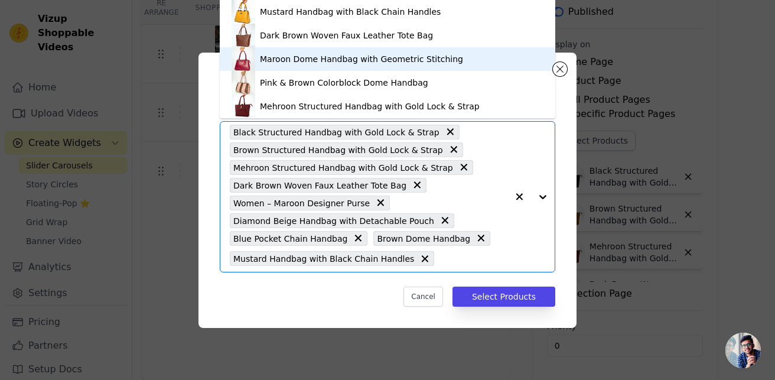
click at [400, 66] on div "Maroon Dome Handbag with Geometric Stitching" at bounding box center [388, 59] width 312 height 24
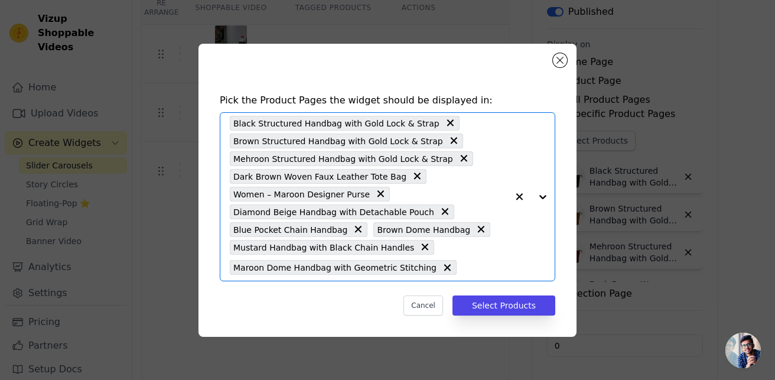
click at [483, 264] on input "text" at bounding box center [484, 267] width 45 height 14
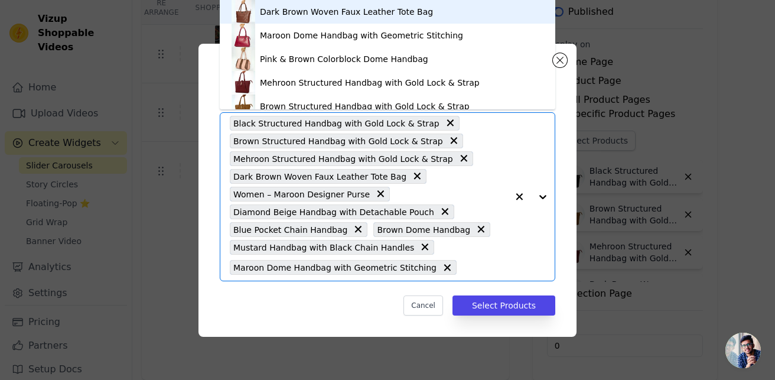
scroll to position [1021, 0]
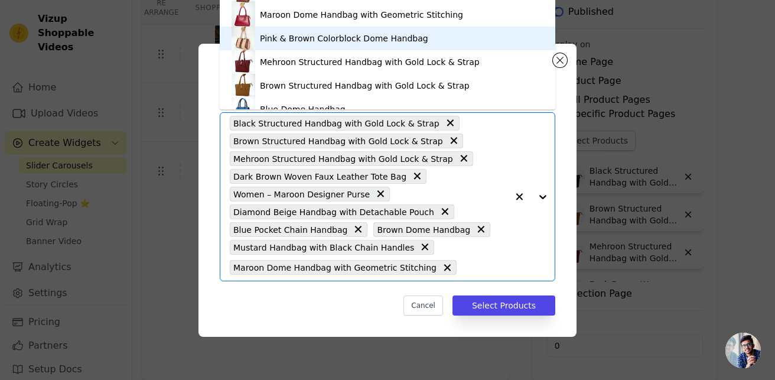
click at [371, 42] on div "Pink & Brown Colorblock Dome Handbag" at bounding box center [344, 38] width 168 height 12
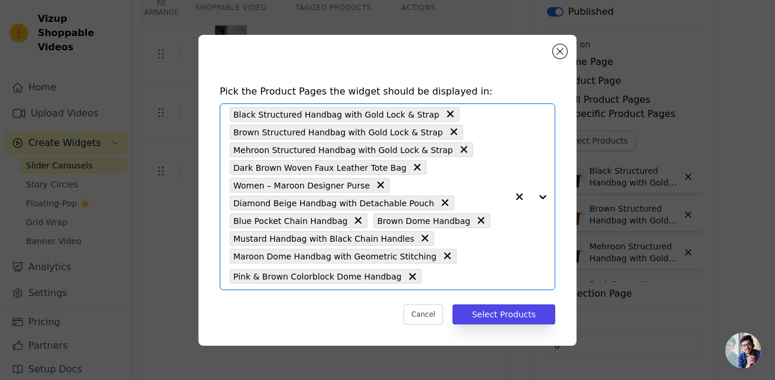
click at [453, 272] on input "text" at bounding box center [468, 276] width 80 height 14
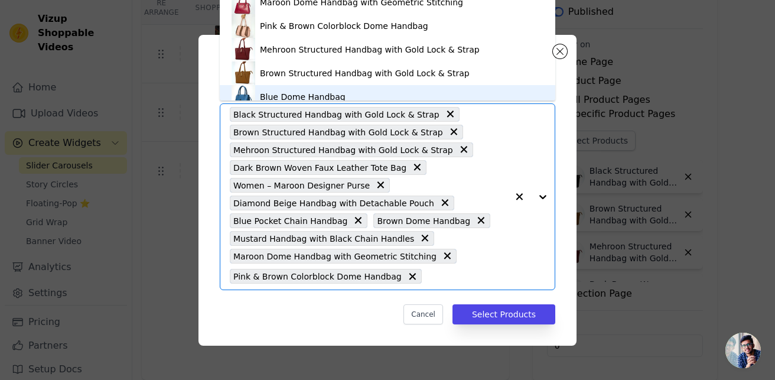
scroll to position [1032, 0]
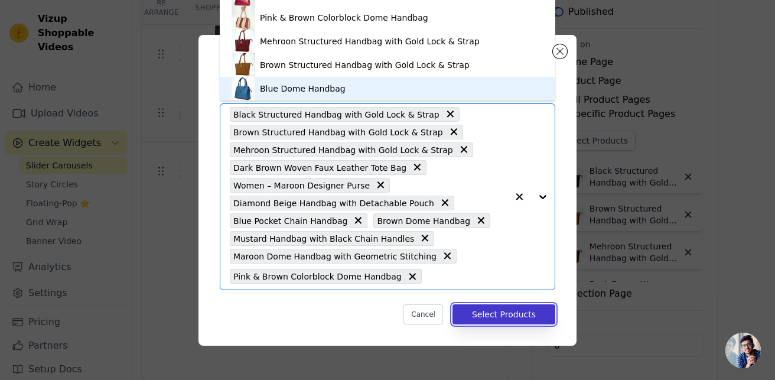
click at [507, 318] on button "Select Products" at bounding box center [503, 314] width 103 height 20
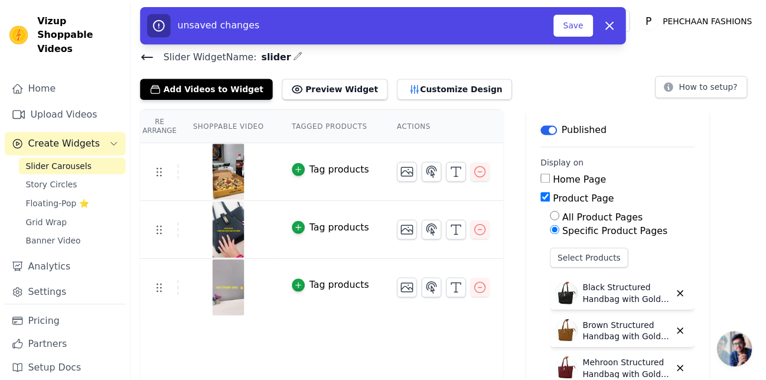
scroll to position [118, 0]
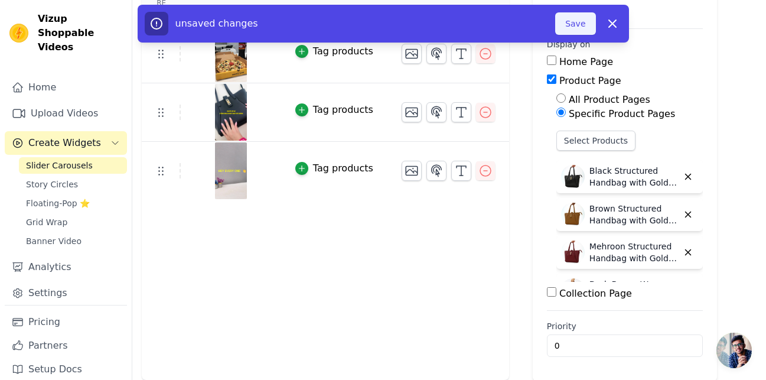
click at [584, 22] on button "Save" at bounding box center [575, 23] width 40 height 22
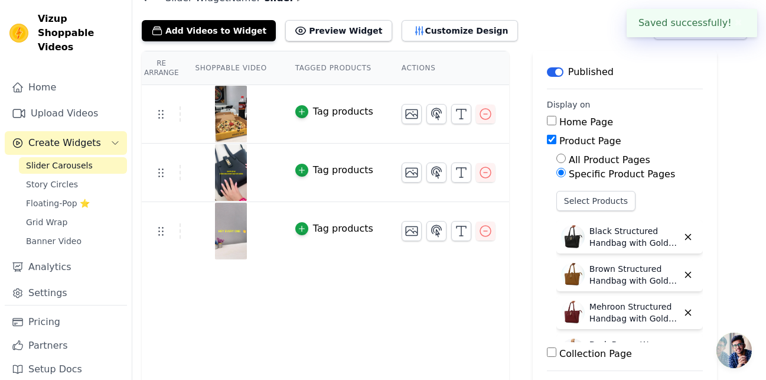
scroll to position [0, 0]
